Goal: Task Accomplishment & Management: Manage account settings

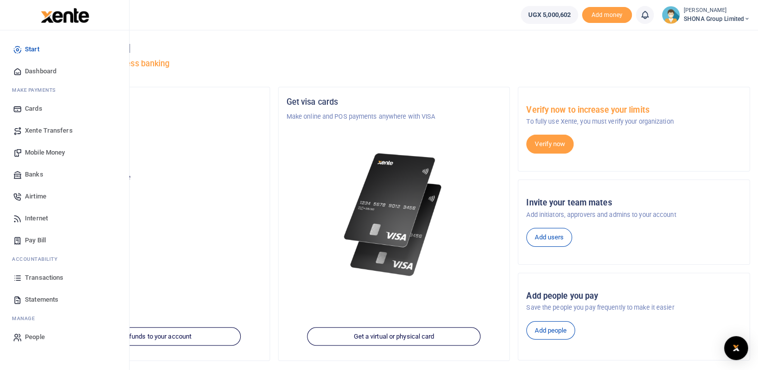
click at [58, 133] on span "Xente Transfers" at bounding box center [49, 131] width 48 height 10
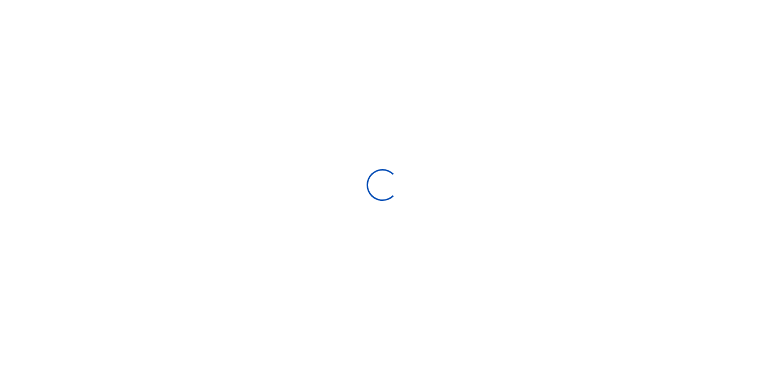
select select "Loading categories"
select select
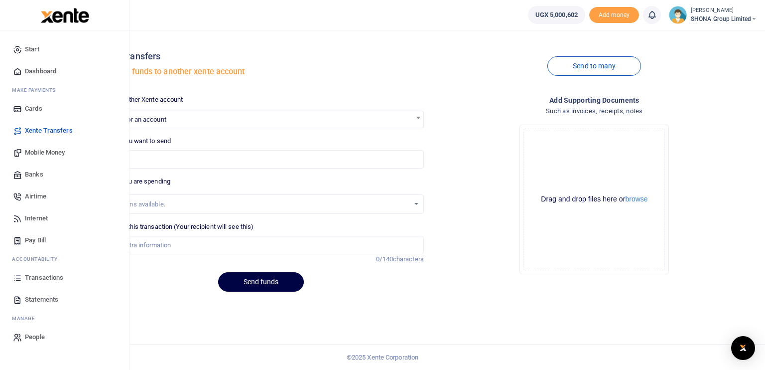
click at [51, 276] on span "Transactions" at bounding box center [44, 278] width 38 height 10
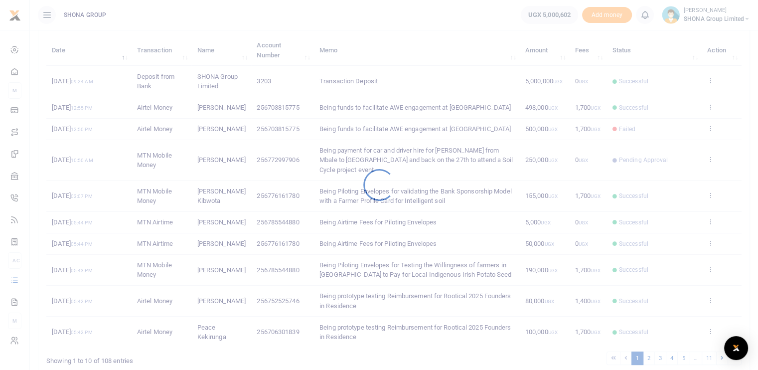
scroll to position [164, 0]
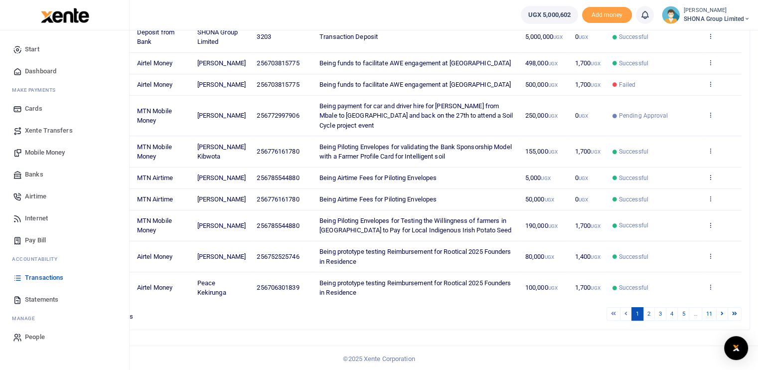
click at [48, 297] on span "Statements" at bounding box center [41, 300] width 33 height 10
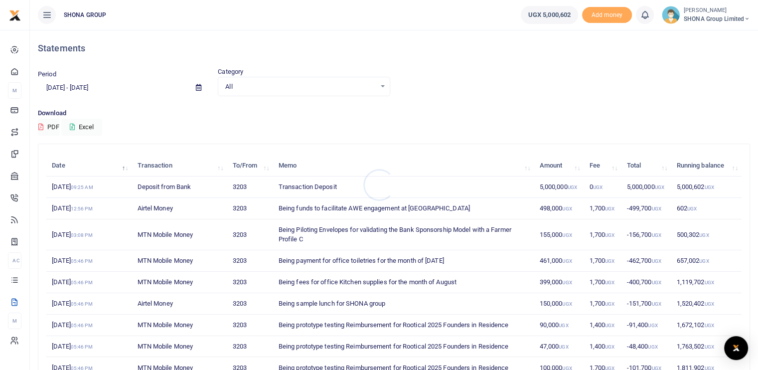
click at [77, 87] on div at bounding box center [379, 185] width 758 height 370
click at [77, 87] on input "07/31/2025 - 08/29/2025" at bounding box center [113, 87] width 150 height 17
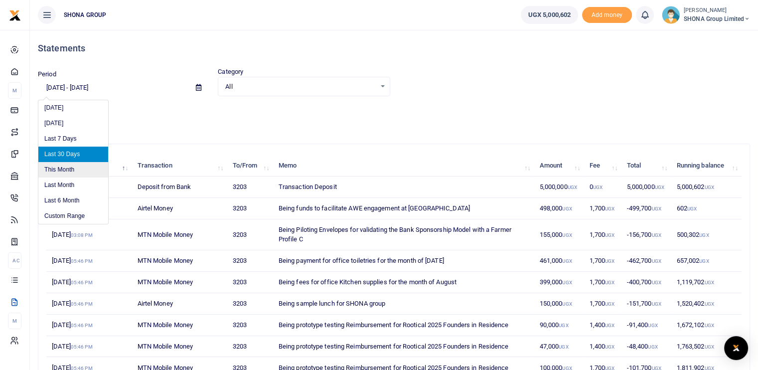
click at [76, 173] on li "This Month" at bounding box center [73, 169] width 70 height 15
type input "08/01/2025 - 08/31/2025"
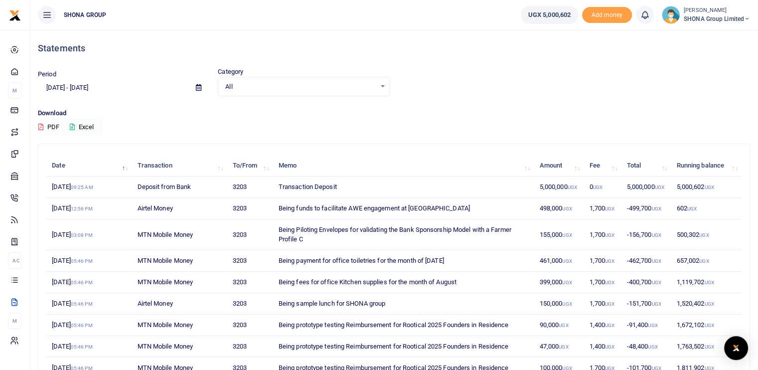
click at [54, 125] on button "PDF" at bounding box center [49, 127] width 22 height 17
click at [82, 126] on button "Excel" at bounding box center [81, 127] width 41 height 17
